Goal: Use online tool/utility: Utilize a website feature to perform a specific function

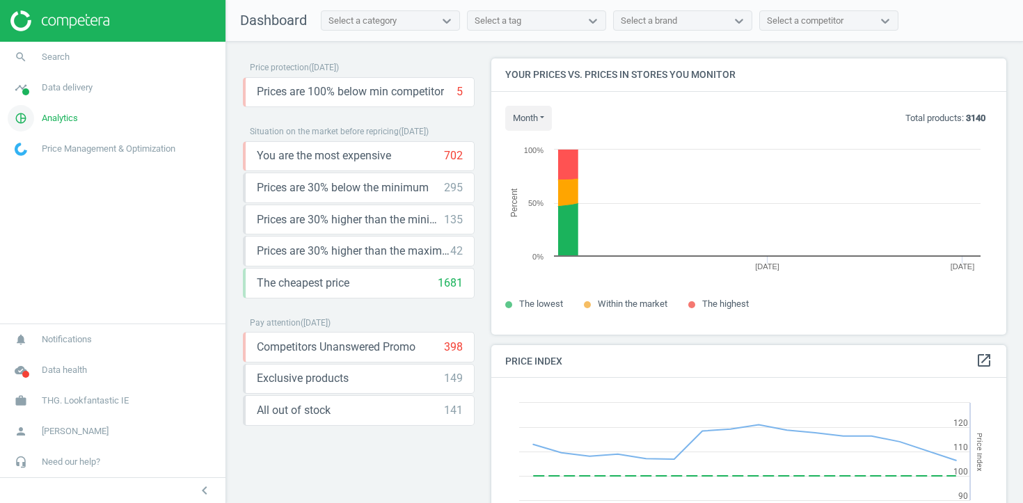
scroll to position [321, 516]
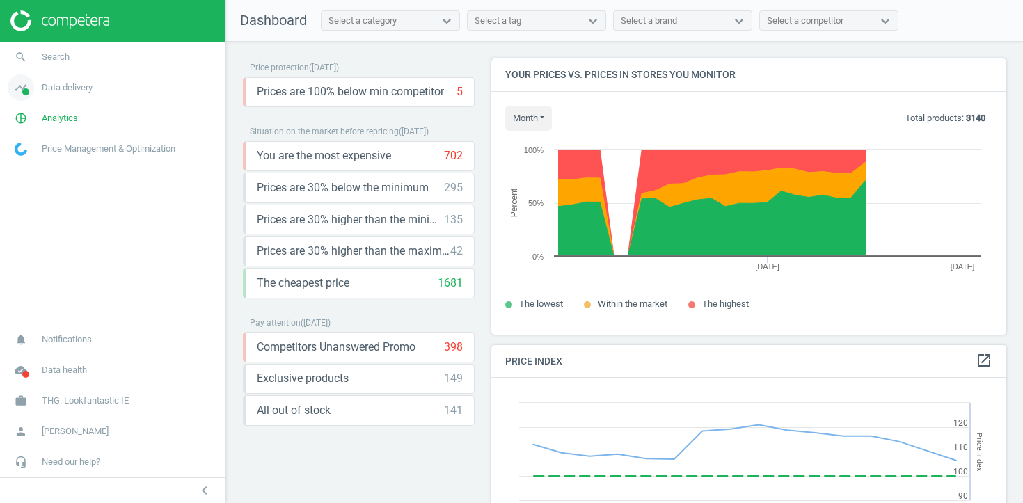
click at [122, 92] on link "timeline Data delivery" at bounding box center [112, 87] width 225 height 31
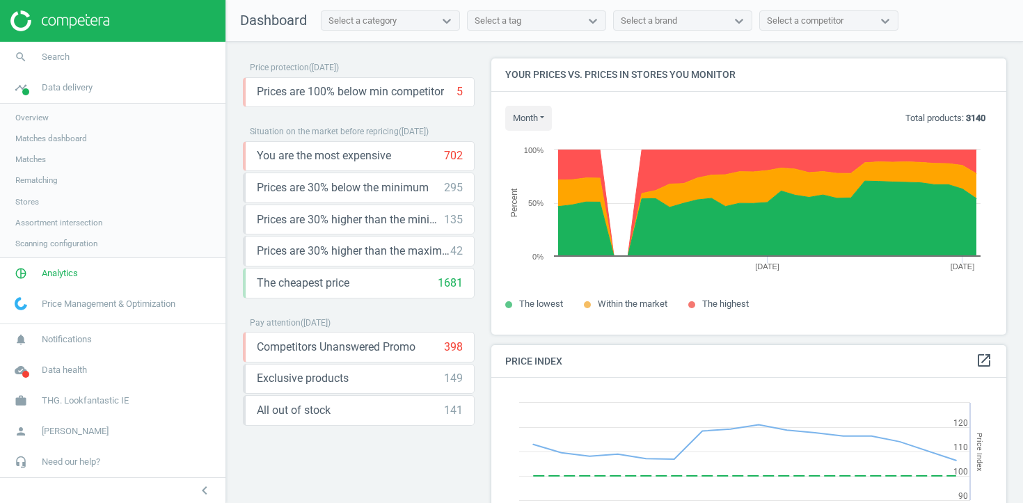
click at [29, 163] on span "Matches" at bounding box center [30, 159] width 31 height 11
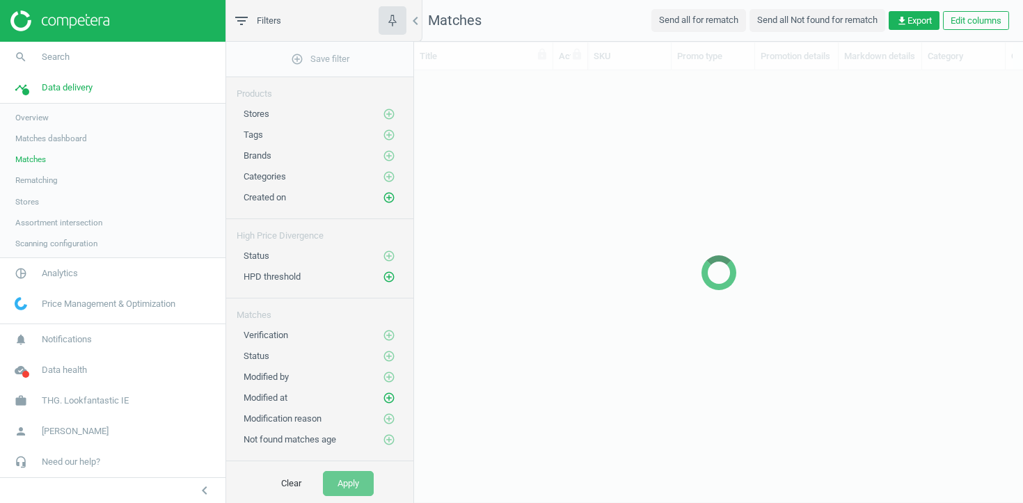
scroll to position [406, 609]
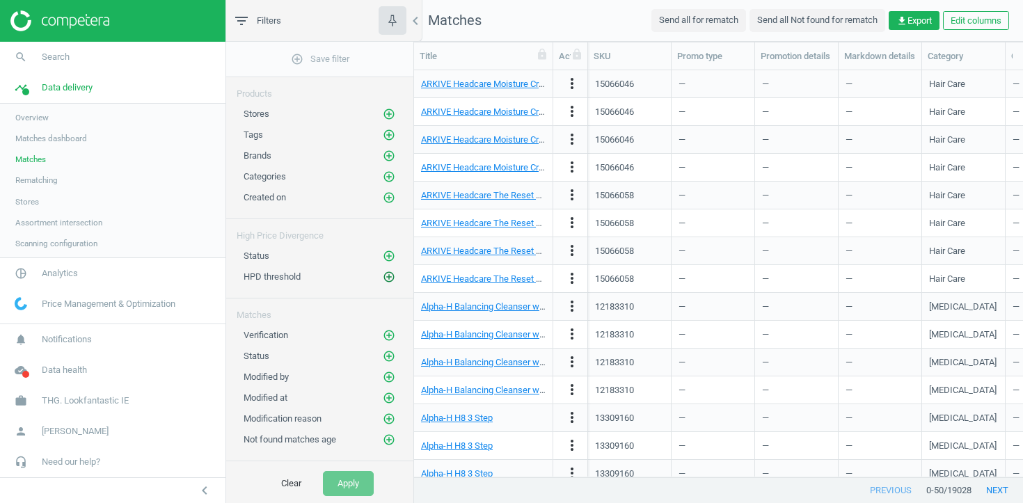
click at [391, 275] on icon "add_circle_outline" at bounding box center [389, 277] width 13 height 13
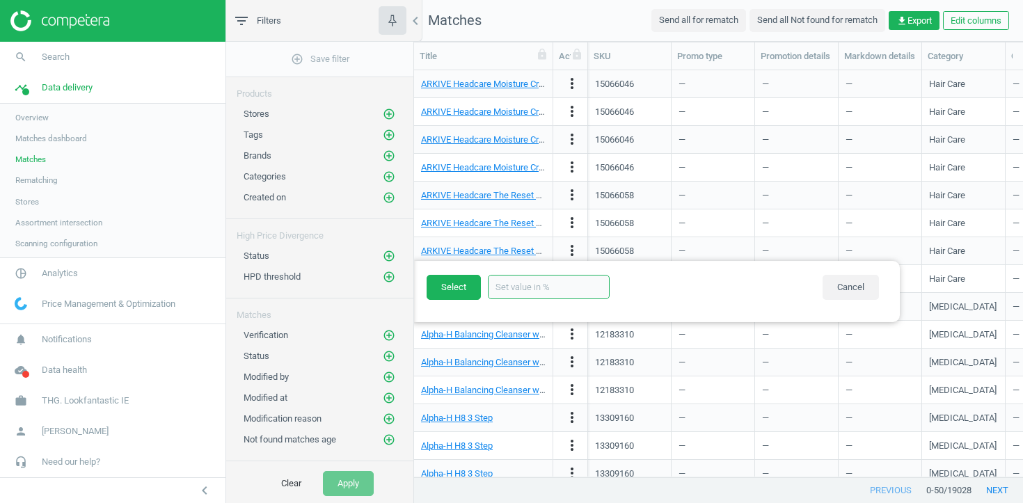
click at [564, 276] on input "text" at bounding box center [549, 287] width 122 height 24
type input "50"
click at [461, 285] on button "Select" at bounding box center [453, 287] width 54 height 25
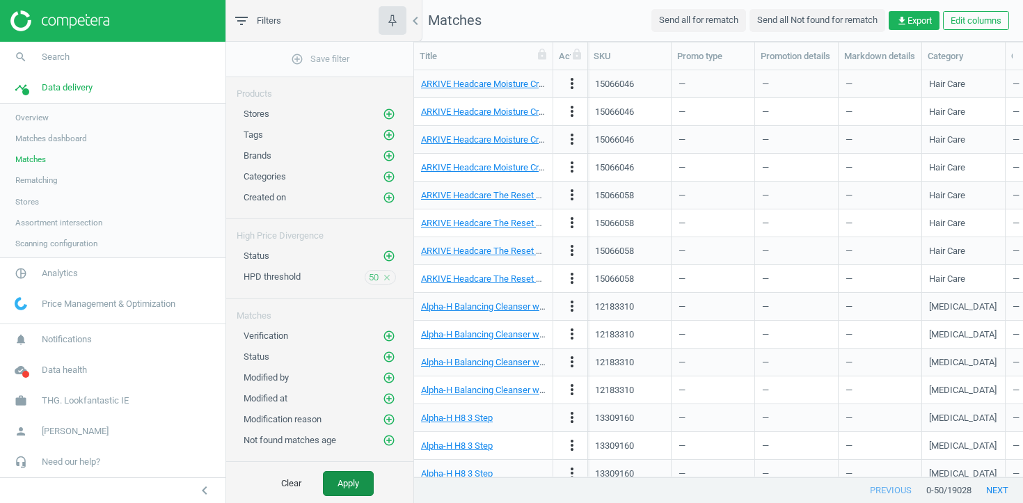
click at [350, 484] on button "Apply" at bounding box center [348, 483] width 51 height 25
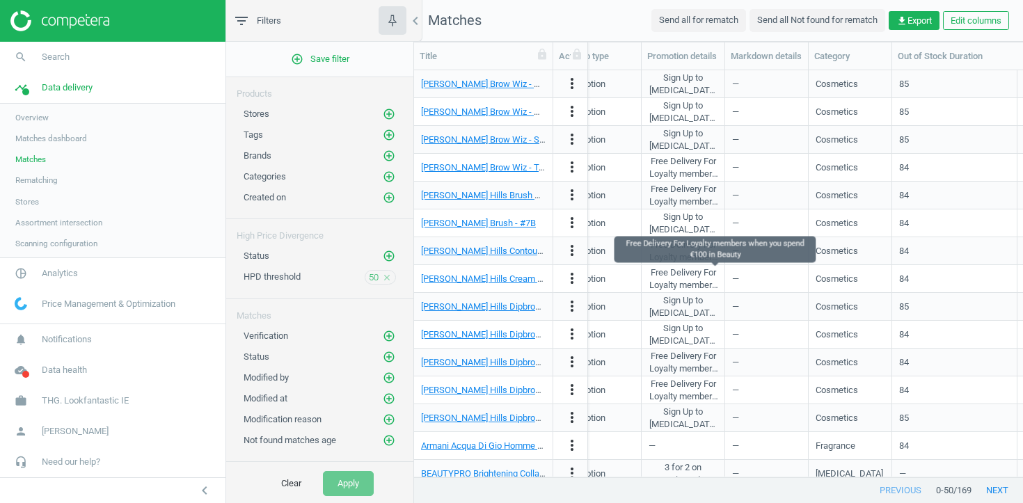
scroll to position [0, 113]
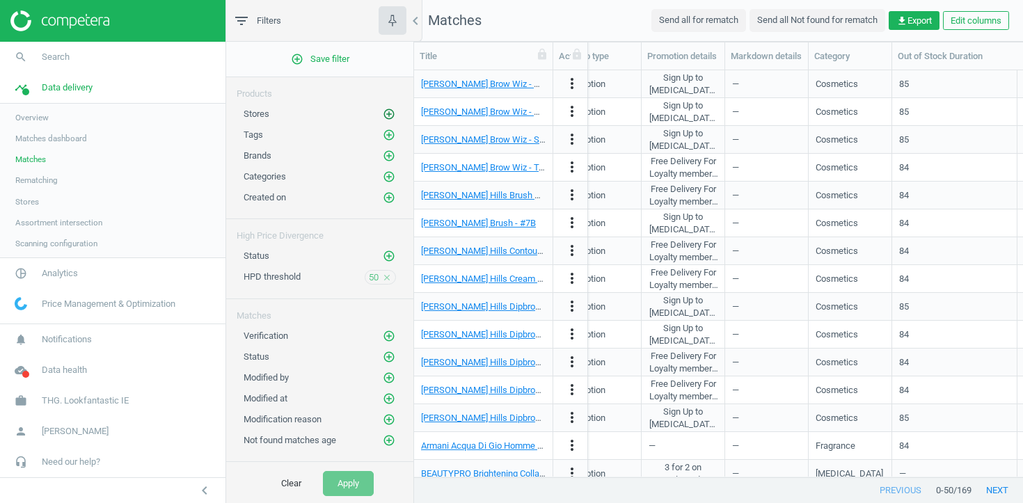
click at [387, 111] on icon "add_circle_outline" at bounding box center [389, 114] width 13 height 13
